Goal: Task Accomplishment & Management: Complete application form

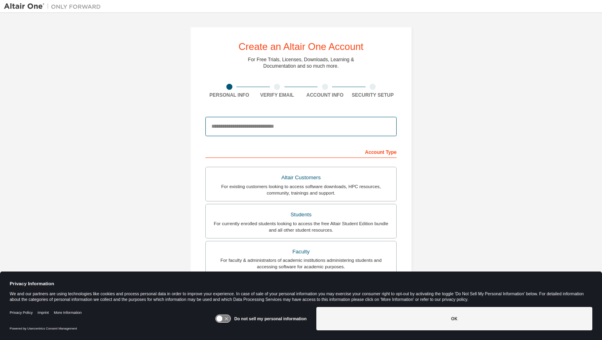
click at [294, 131] on input "email" at bounding box center [300, 126] width 191 height 19
type input "*"
click at [270, 131] on input "email" at bounding box center [300, 126] width 191 height 19
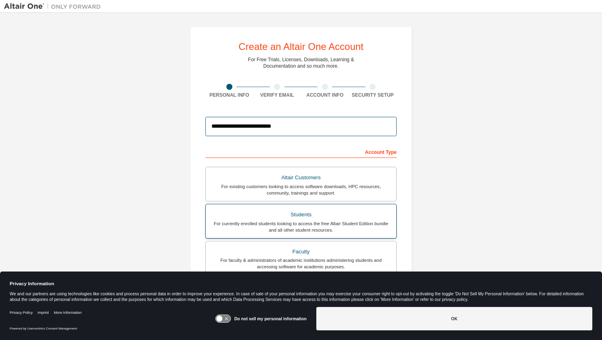
type input "**********"
click at [302, 216] on div "Students" at bounding box center [301, 214] width 181 height 11
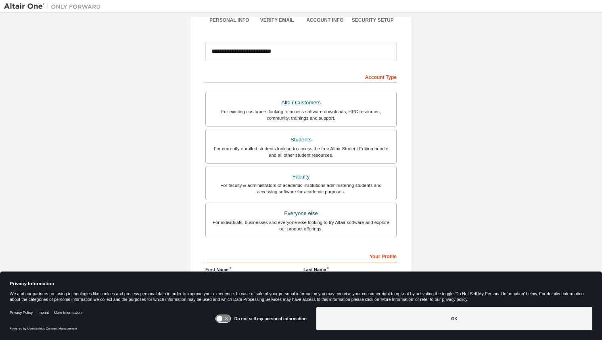
scroll to position [131, 0]
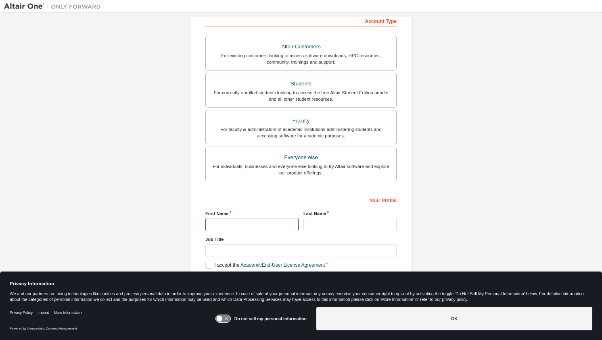
click at [236, 229] on input "text" at bounding box center [251, 224] width 93 height 13
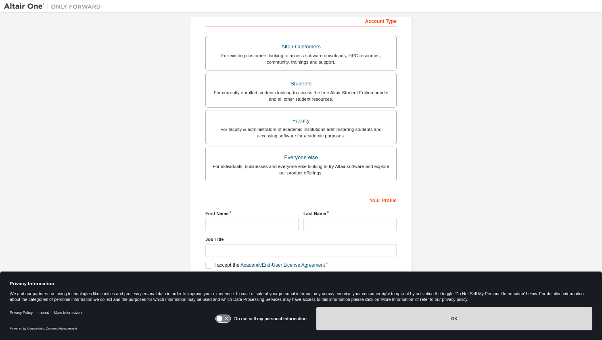
click at [458, 323] on button "OK" at bounding box center [454, 318] width 276 height 23
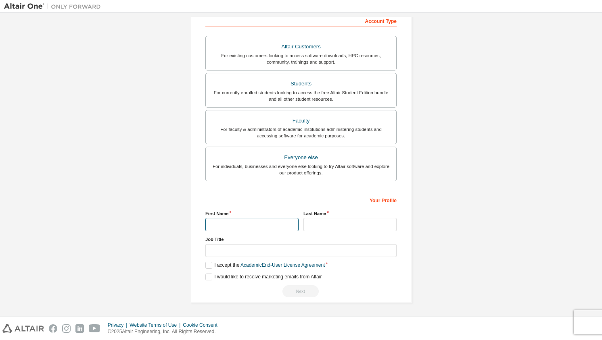
click at [241, 223] on input "text" at bounding box center [251, 224] width 93 height 13
type input "*******"
click at [328, 221] on input "text" at bounding box center [349, 224] width 93 height 13
type input "*******"
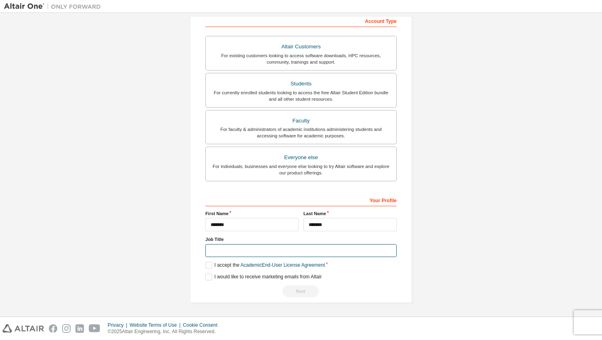
click at [280, 253] on input "text" at bounding box center [300, 250] width 191 height 13
click at [207, 265] on label "I accept the Academic End-User License Agreement" at bounding box center [264, 265] width 119 height 7
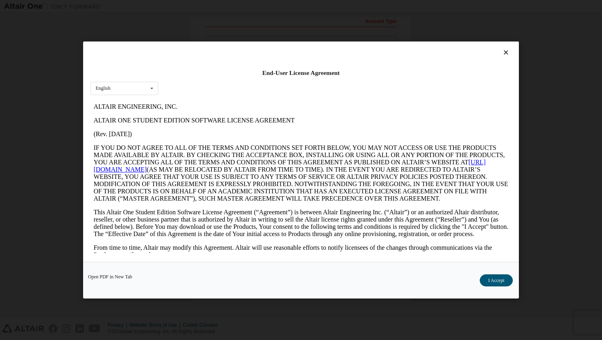
scroll to position [0, 0]
click at [510, 54] on icon at bounding box center [506, 52] width 8 height 7
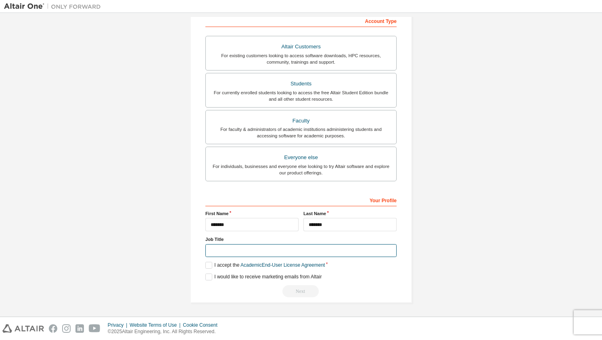
click at [234, 254] on input "text" at bounding box center [300, 250] width 191 height 13
type input "*******"
click at [205, 267] on label "I accept the Academic End-User License Agreement" at bounding box center [264, 265] width 119 height 7
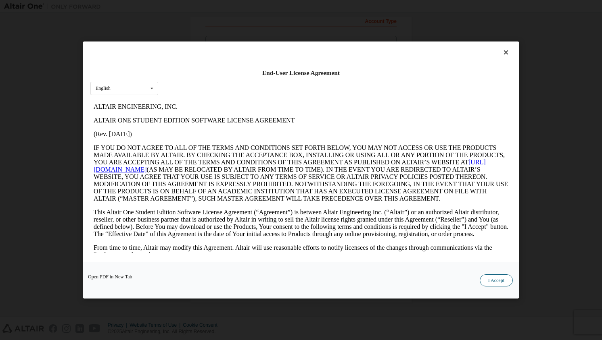
click at [498, 285] on button "I Accept" at bounding box center [496, 281] width 33 height 12
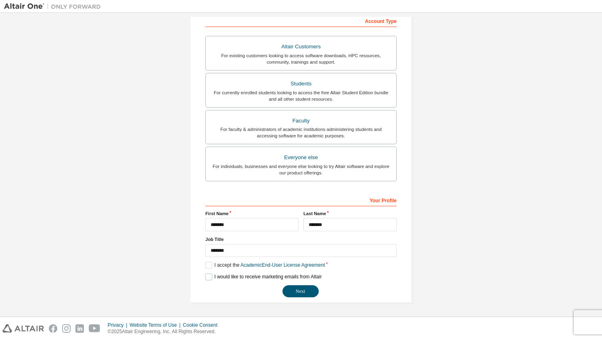
click at [248, 278] on label "I would like to receive marketing emails from Altair" at bounding box center [263, 277] width 116 height 7
click at [226, 278] on label "I would like to receive marketing emails from Altair" at bounding box center [263, 277] width 116 height 7
click at [301, 291] on button "Next" at bounding box center [300, 292] width 36 height 12
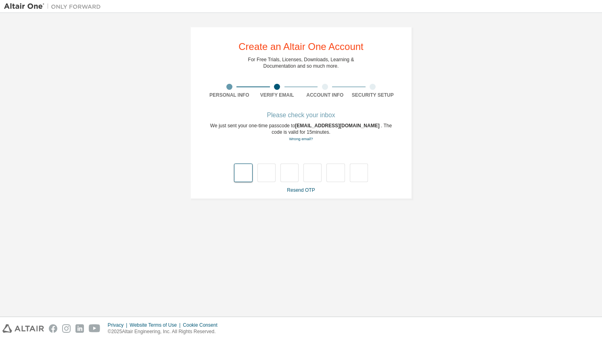
click at [246, 175] on input "text" at bounding box center [243, 173] width 18 height 19
type input "*"
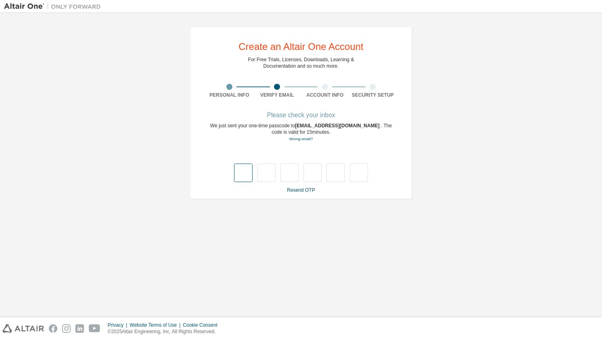
type input "*"
